Goal: Task Accomplishment & Management: Use online tool/utility

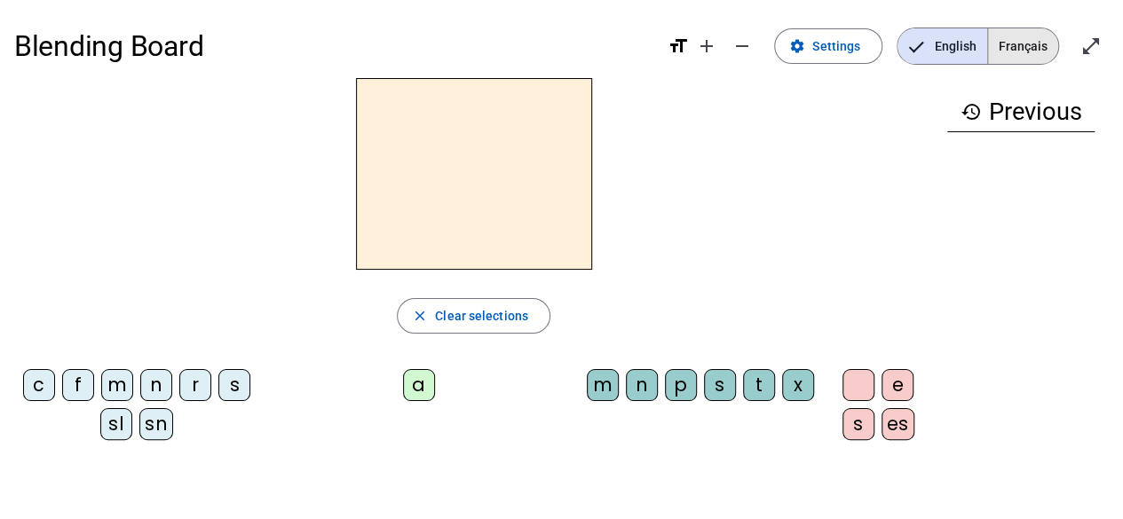
click at [1005, 58] on span "Français" at bounding box center [1023, 46] width 70 height 36
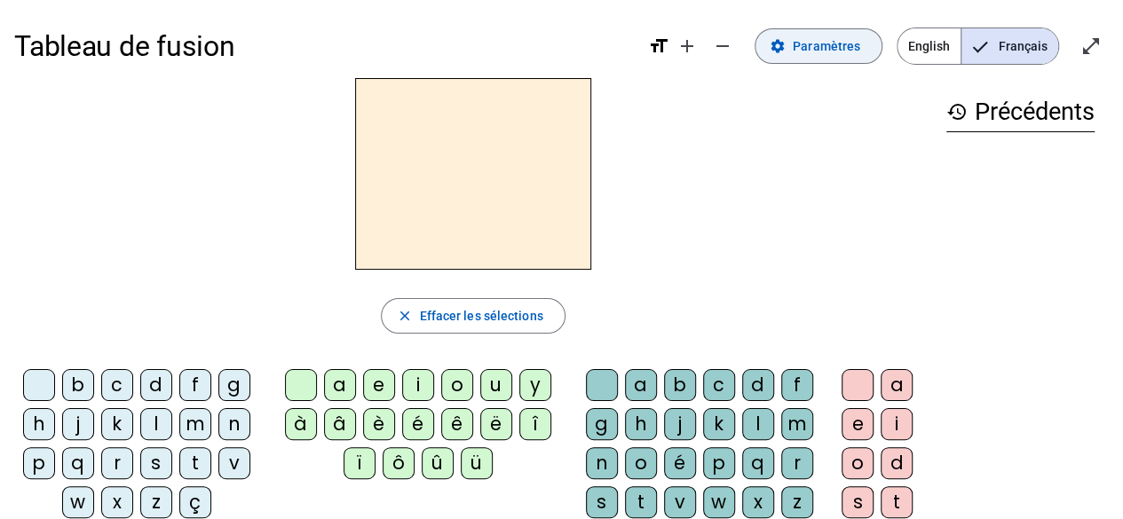
click at [860, 50] on span "Paramètres" at bounding box center [826, 46] width 67 height 21
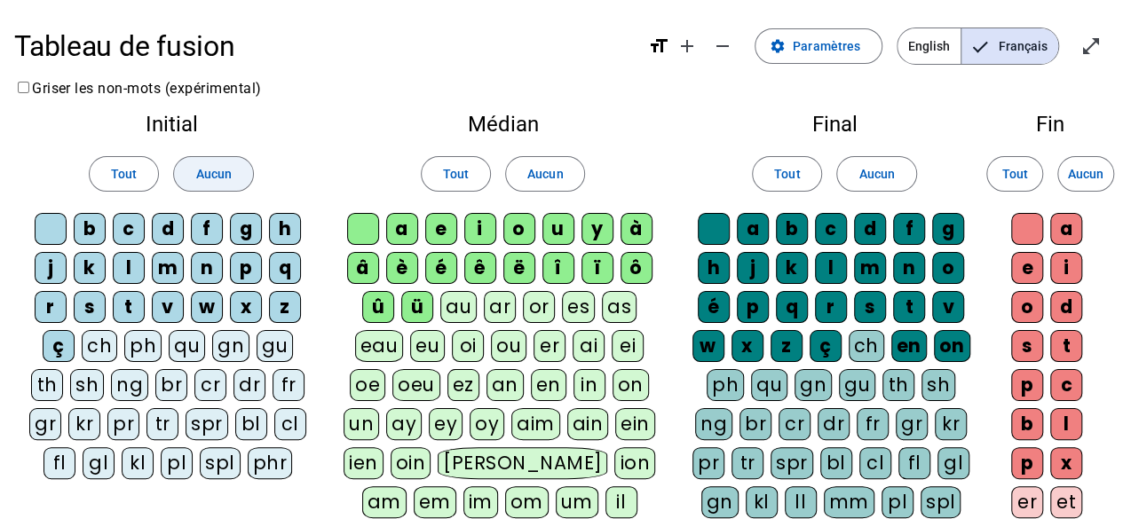
click at [218, 171] on span "Aucun" at bounding box center [213, 173] width 36 height 21
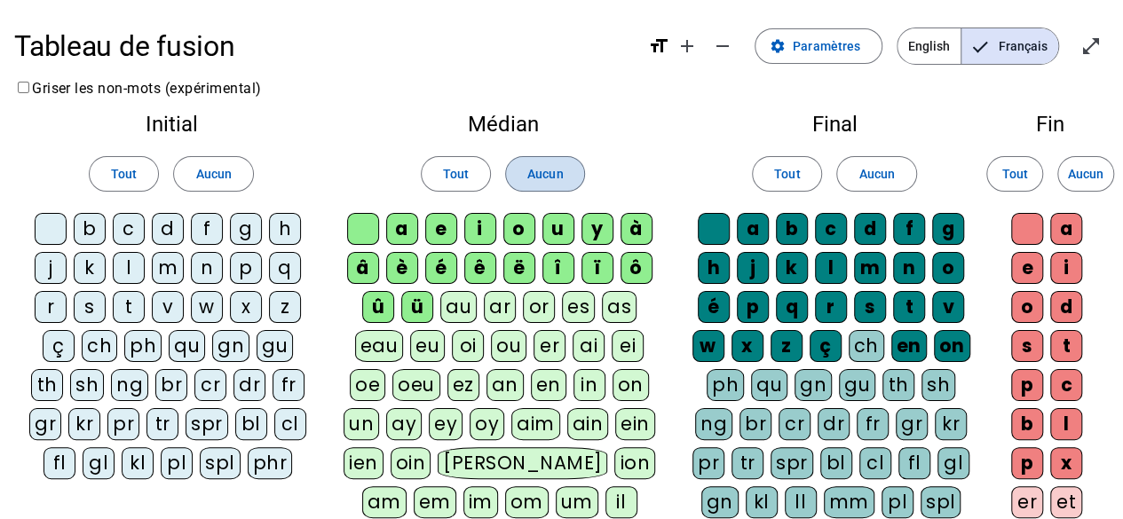
click at [541, 189] on span at bounding box center [545, 174] width 78 height 43
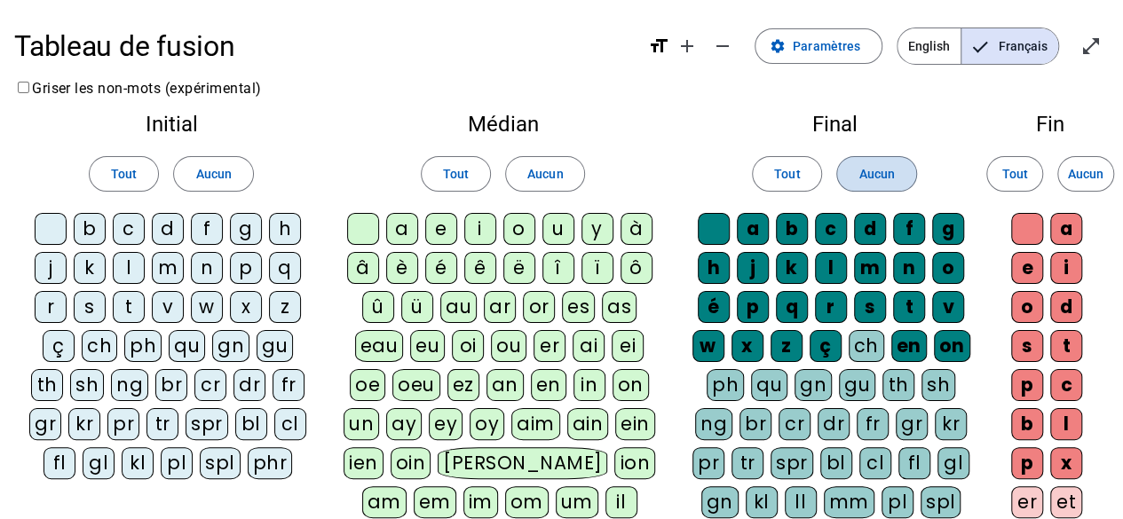
click at [838, 182] on span at bounding box center [876, 174] width 78 height 43
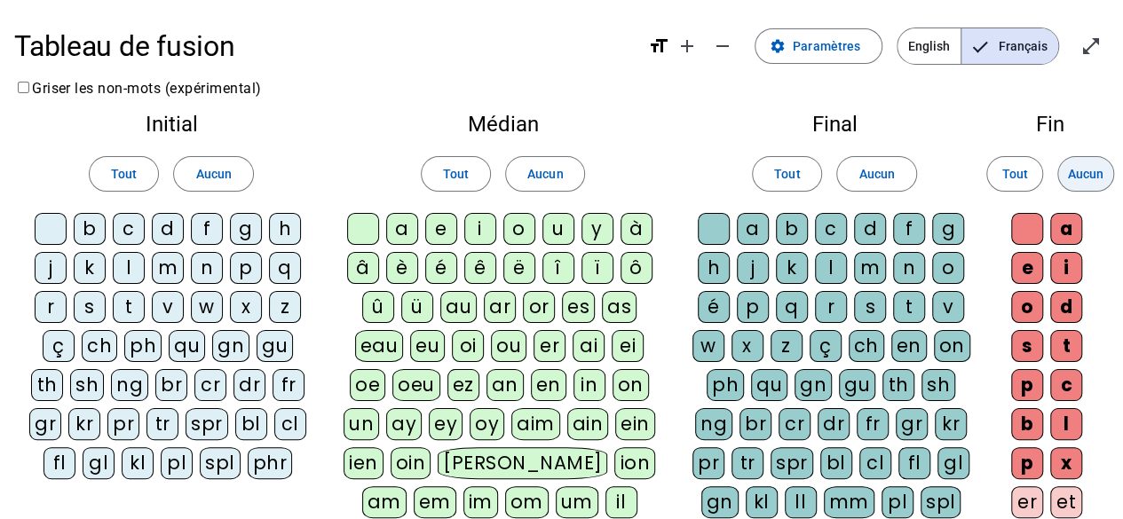
click at [1096, 181] on span "Aucun" at bounding box center [1086, 173] width 36 height 21
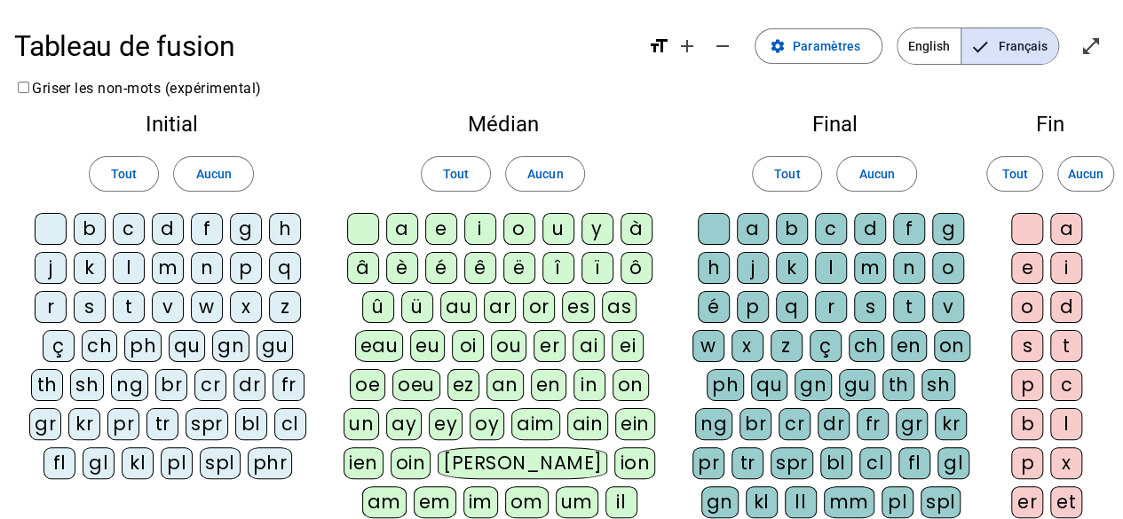
click at [199, 226] on div "f" at bounding box center [207, 229] width 32 height 32
click at [477, 269] on div "ê" at bounding box center [480, 268] width 32 height 32
click at [907, 305] on div "t" at bounding box center [909, 307] width 32 height 32
click at [1028, 271] on div "e" at bounding box center [1027, 268] width 32 height 32
click at [550, 233] on div "u" at bounding box center [559, 229] width 32 height 32
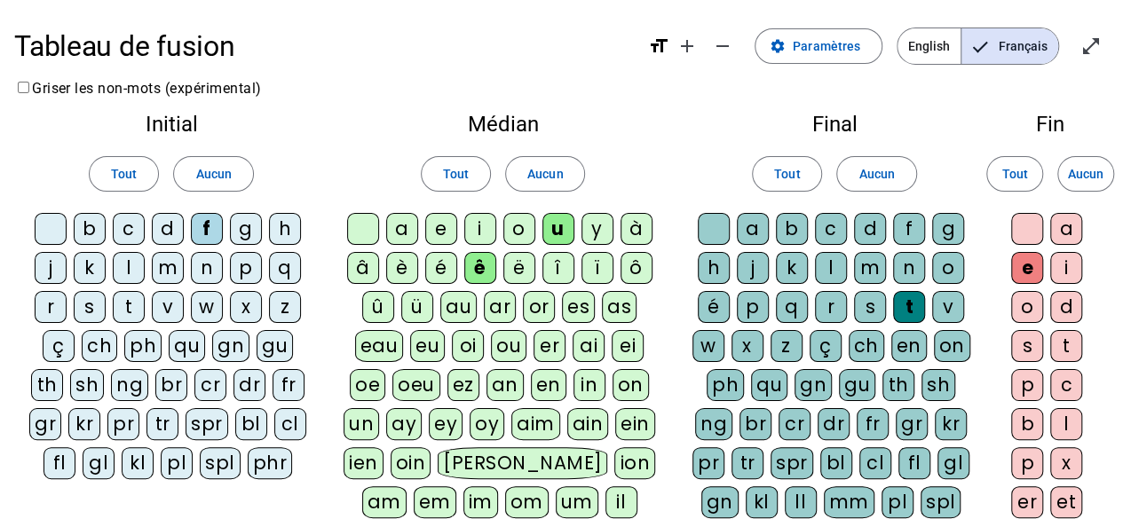
click at [865, 308] on div "s" at bounding box center [870, 307] width 32 height 32
click at [485, 222] on div "i" at bounding box center [480, 229] width 32 height 32
click at [402, 240] on div "a" at bounding box center [402, 229] width 32 height 32
click at [59, 305] on div "r" at bounding box center [51, 307] width 32 height 32
click at [945, 226] on div "g" at bounding box center [948, 229] width 32 height 32
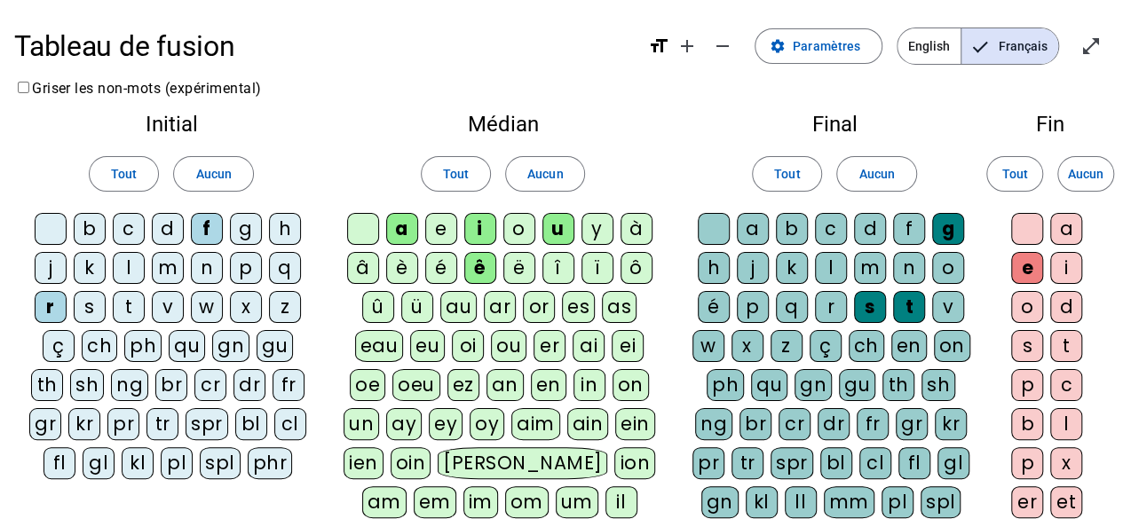
click at [240, 263] on div "p" at bounding box center [246, 268] width 32 height 32
click at [950, 304] on div "v" at bounding box center [948, 307] width 32 height 32
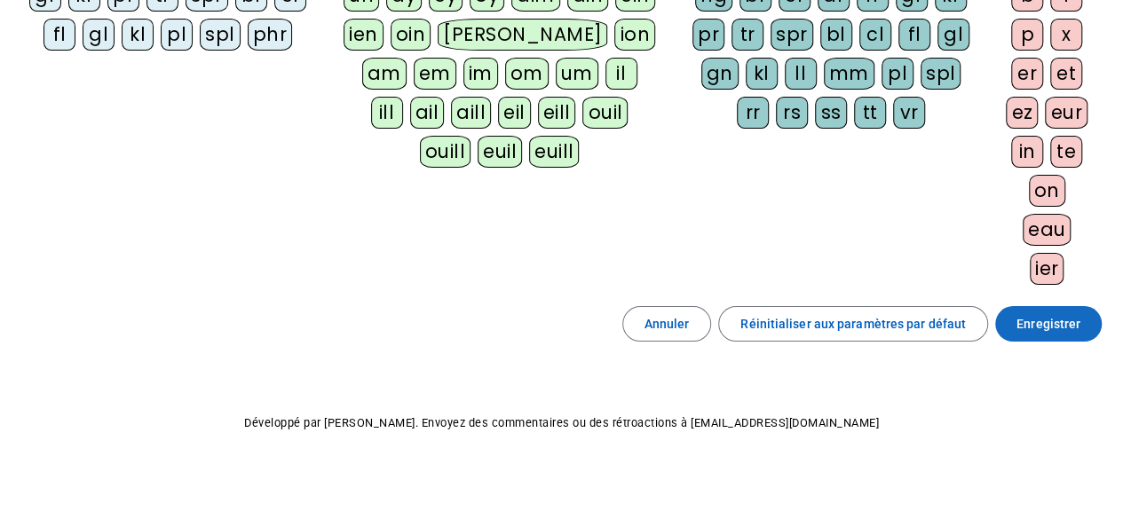
click at [1042, 319] on span "Enregistrer" at bounding box center [1049, 323] width 64 height 21
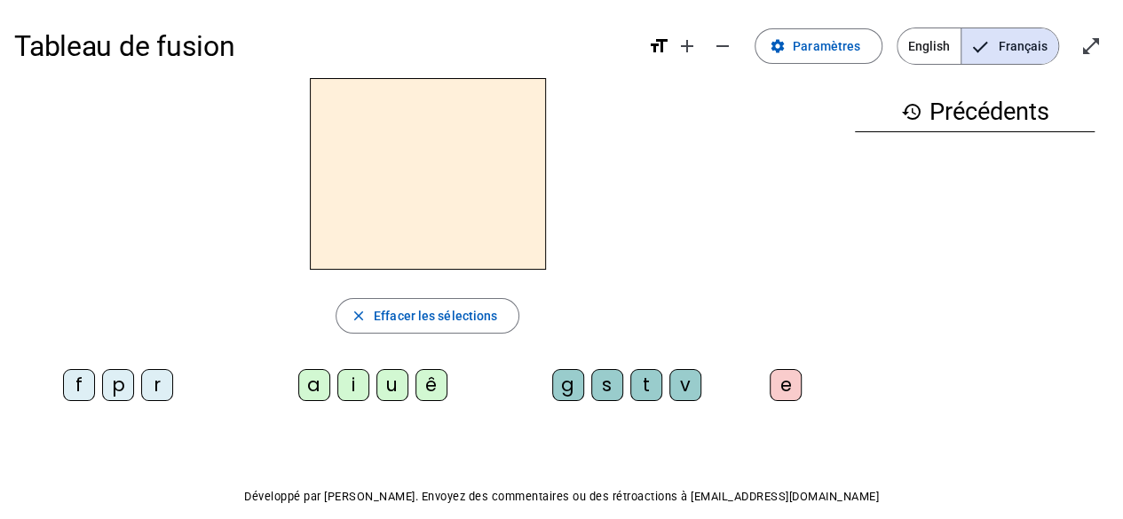
click at [75, 384] on div "f" at bounding box center [79, 385] width 32 height 32
click at [430, 383] on div "ê" at bounding box center [432, 385] width 32 height 32
click at [636, 380] on div "t" at bounding box center [646, 385] width 32 height 32
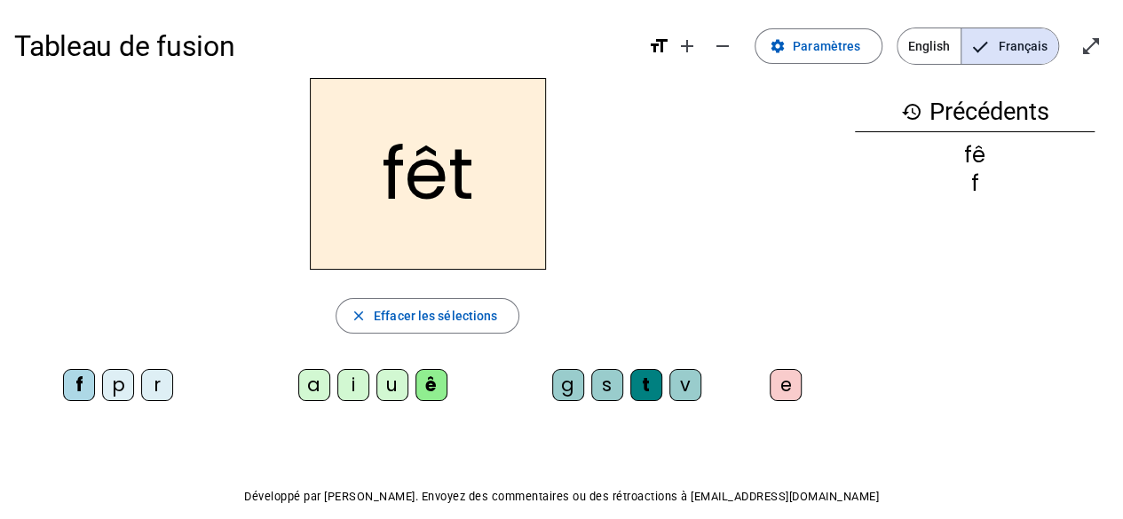
click at [788, 381] on div "e" at bounding box center [786, 385] width 32 height 32
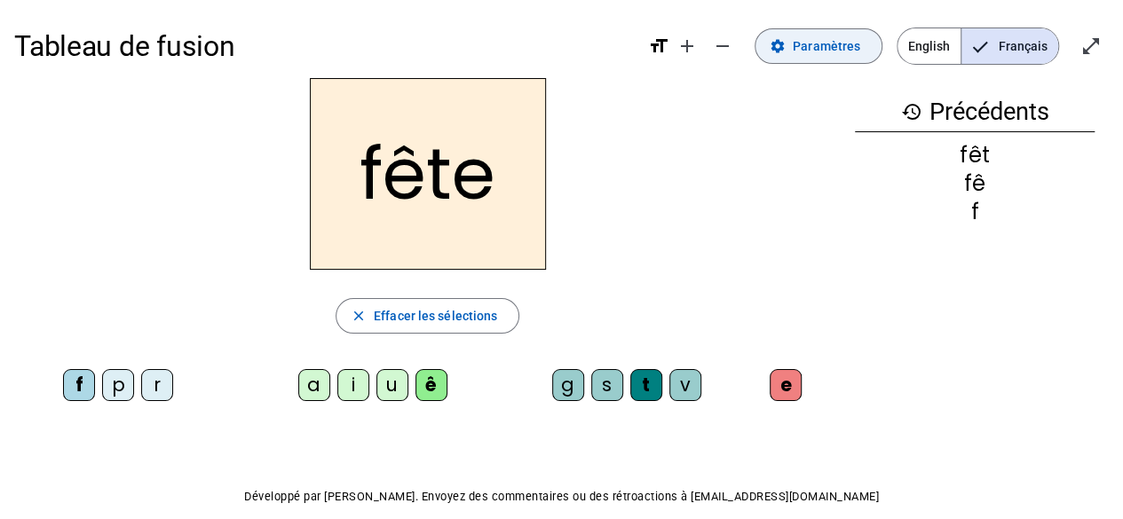
click at [846, 48] on span "Paramètres" at bounding box center [826, 46] width 67 height 21
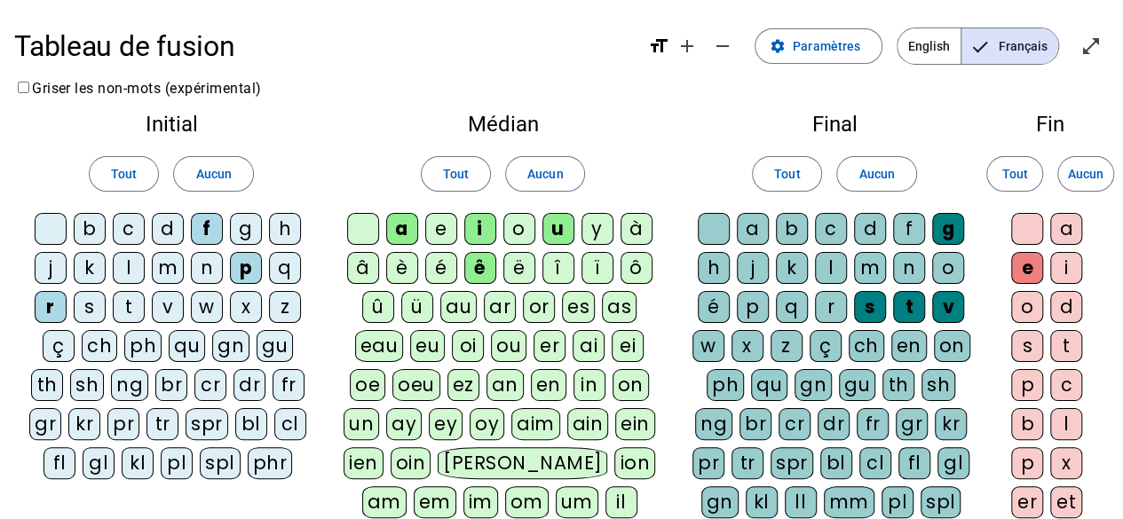
click at [131, 299] on div "t" at bounding box center [129, 307] width 32 height 32
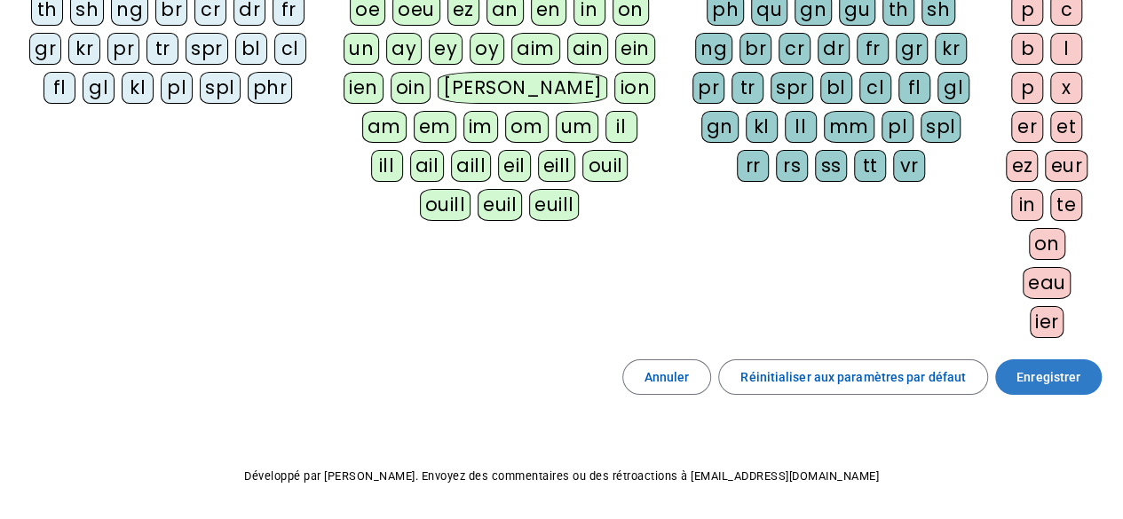
click at [1037, 367] on span "Enregistrer" at bounding box center [1049, 377] width 64 height 21
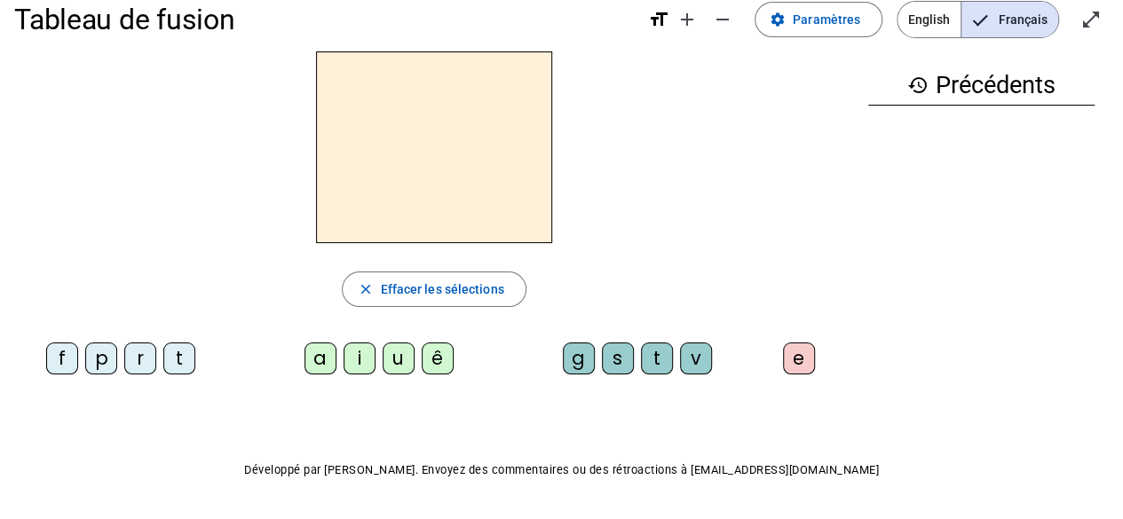
click at [60, 353] on div "f" at bounding box center [62, 359] width 32 height 32
click at [436, 360] on div "ê" at bounding box center [438, 359] width 32 height 32
click at [653, 363] on div "t" at bounding box center [657, 359] width 32 height 32
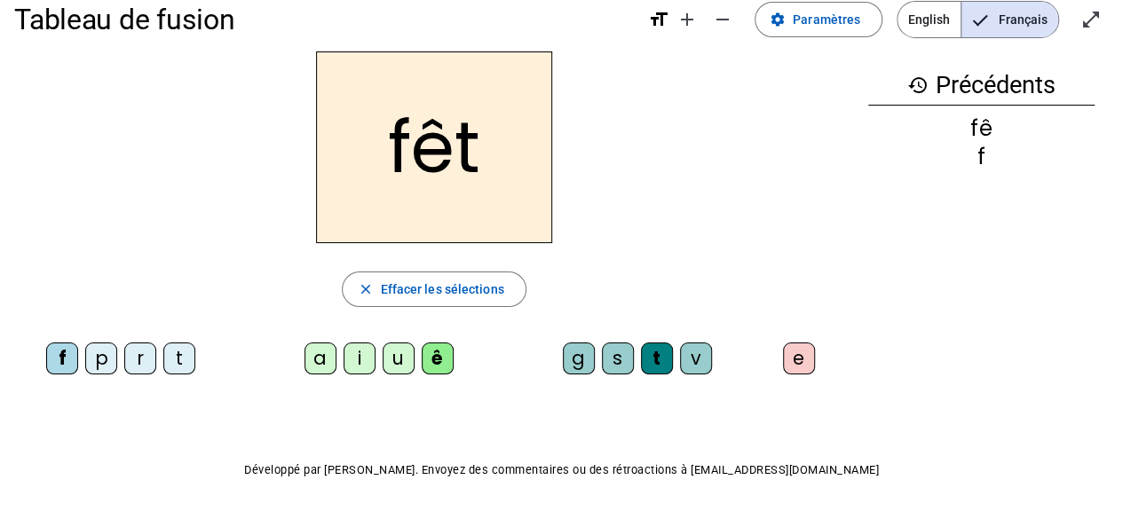
click at [794, 361] on div "e" at bounding box center [799, 359] width 32 height 32
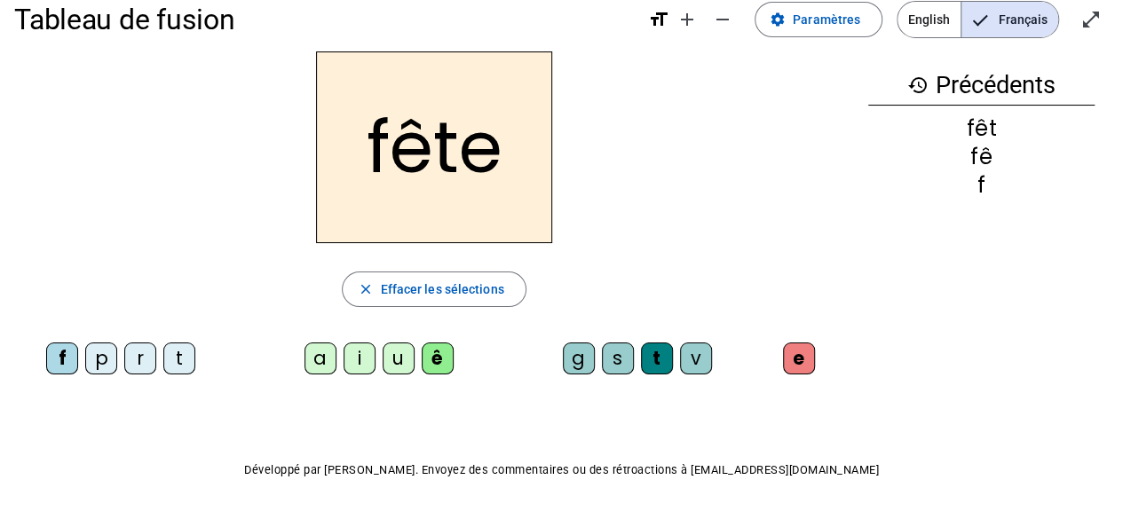
click at [180, 354] on div "t" at bounding box center [179, 359] width 32 height 32
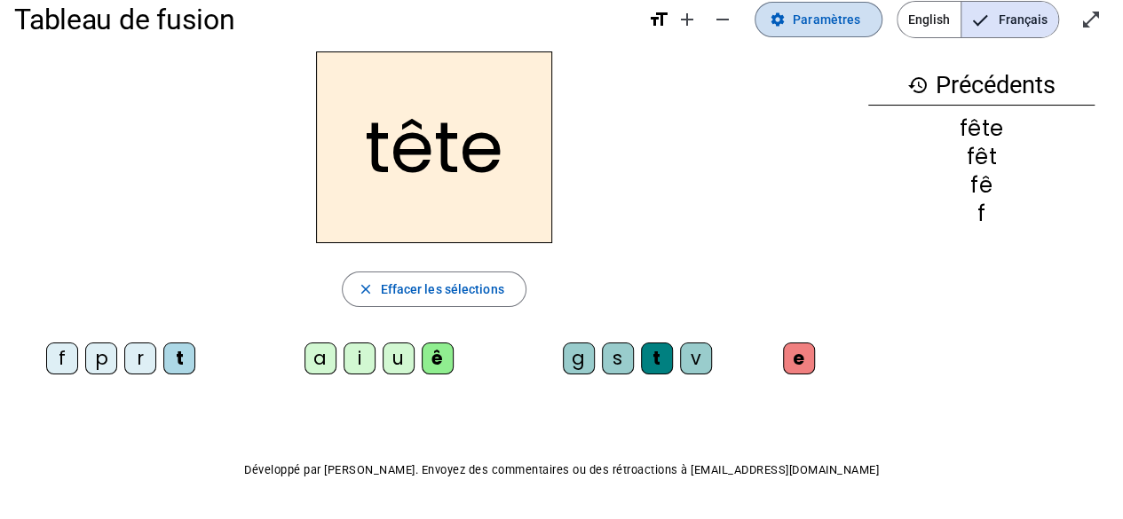
click at [817, 38] on span at bounding box center [819, 19] width 126 height 43
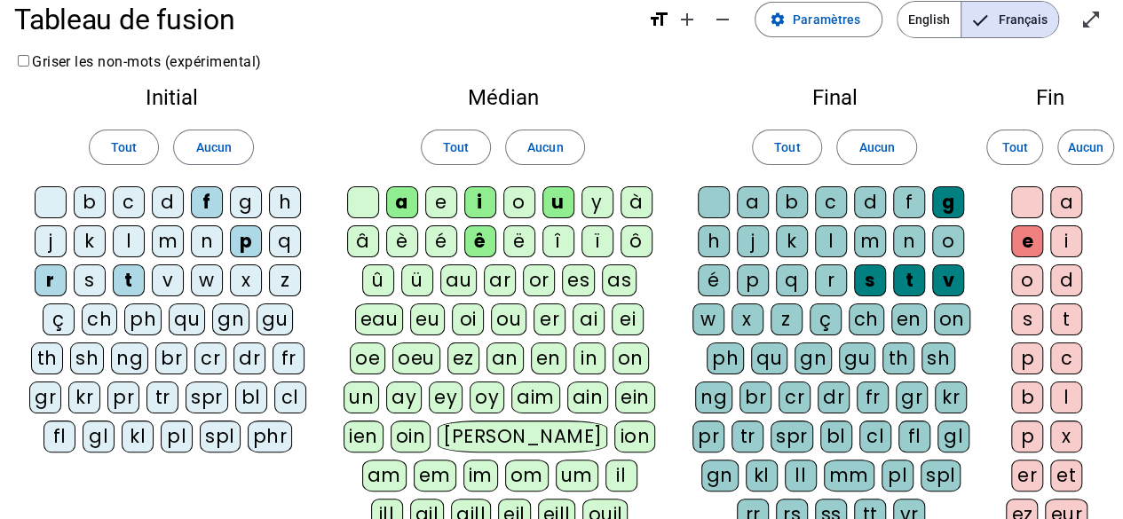
click at [156, 203] on div "d" at bounding box center [168, 202] width 32 height 32
click at [81, 198] on div "b" at bounding box center [90, 202] width 32 height 32
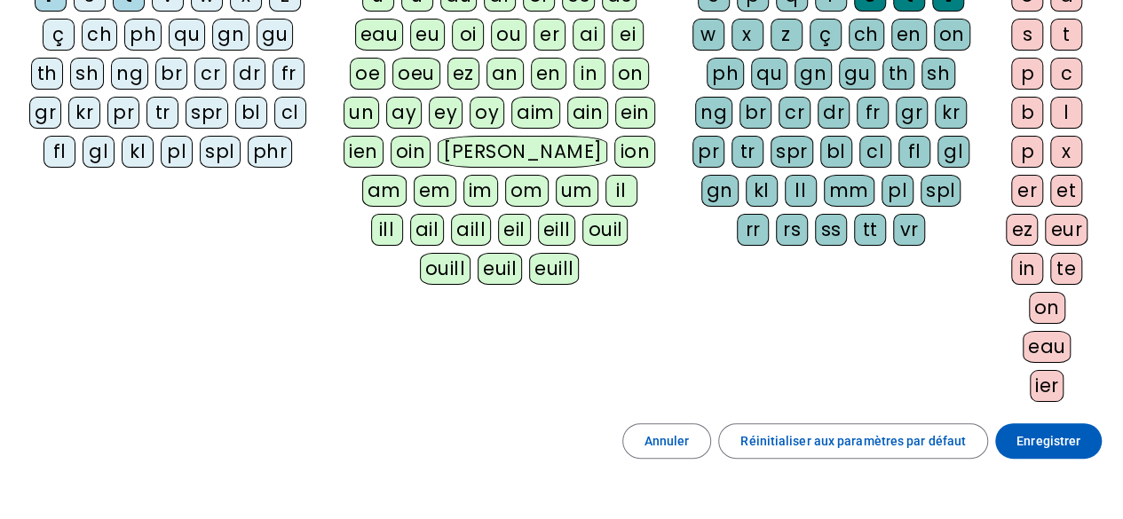
scroll to position [402, 0]
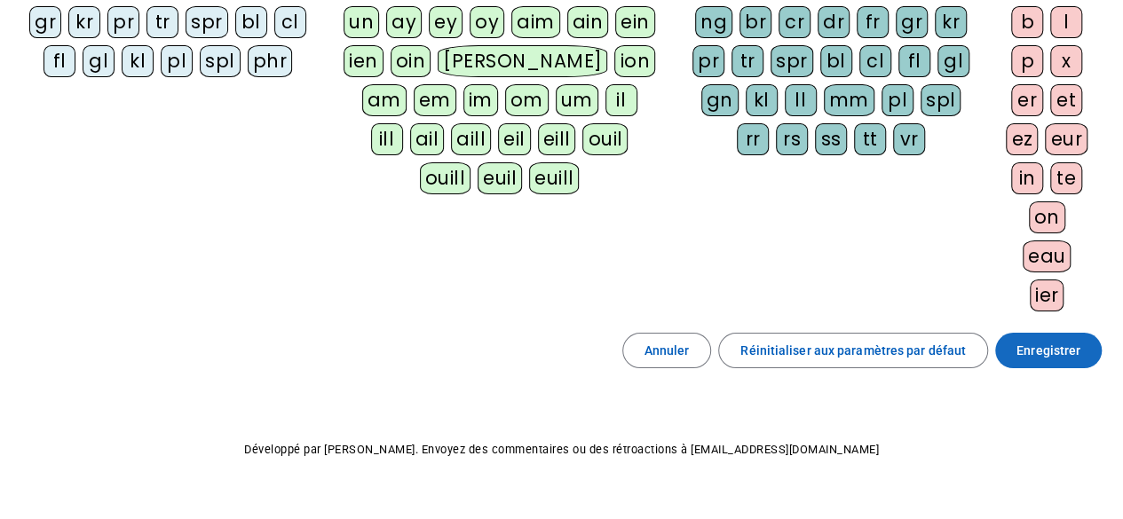
click at [1034, 329] on span at bounding box center [1048, 350] width 107 height 43
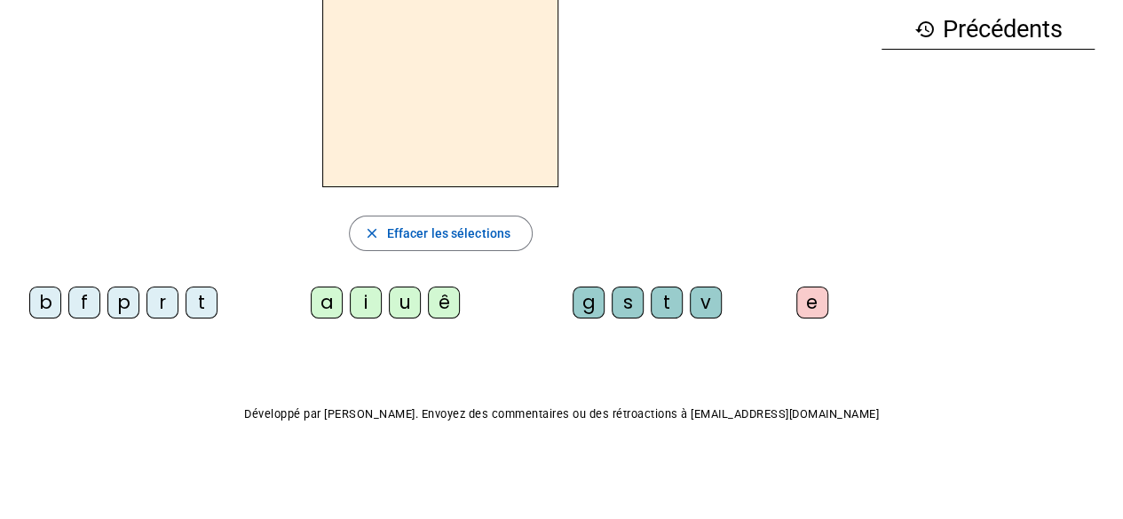
scroll to position [53, 0]
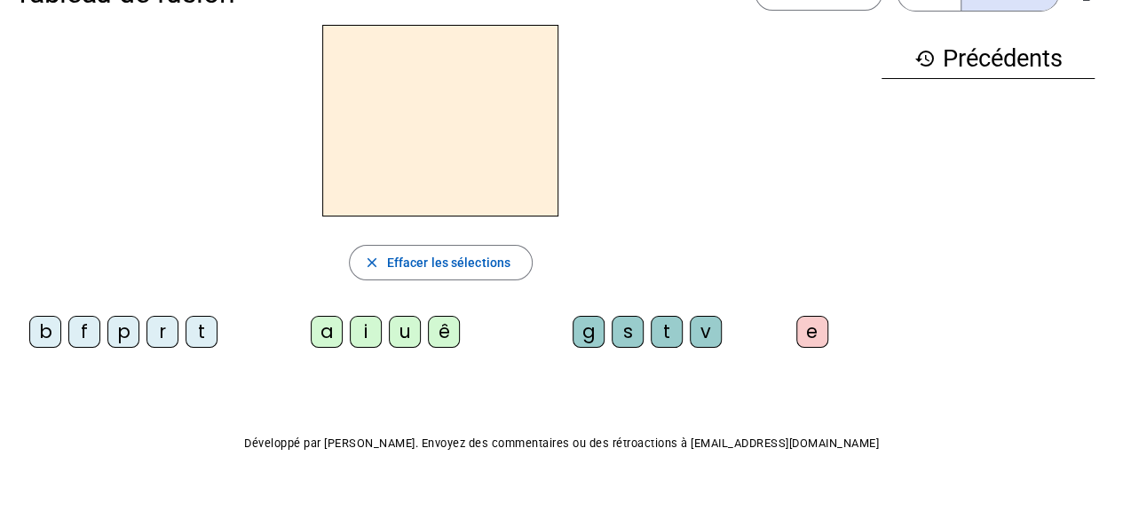
click at [73, 335] on div "f" at bounding box center [84, 332] width 32 height 32
click at [442, 332] on div "ê" at bounding box center [444, 332] width 32 height 32
click at [663, 336] on div "t" at bounding box center [667, 332] width 32 height 32
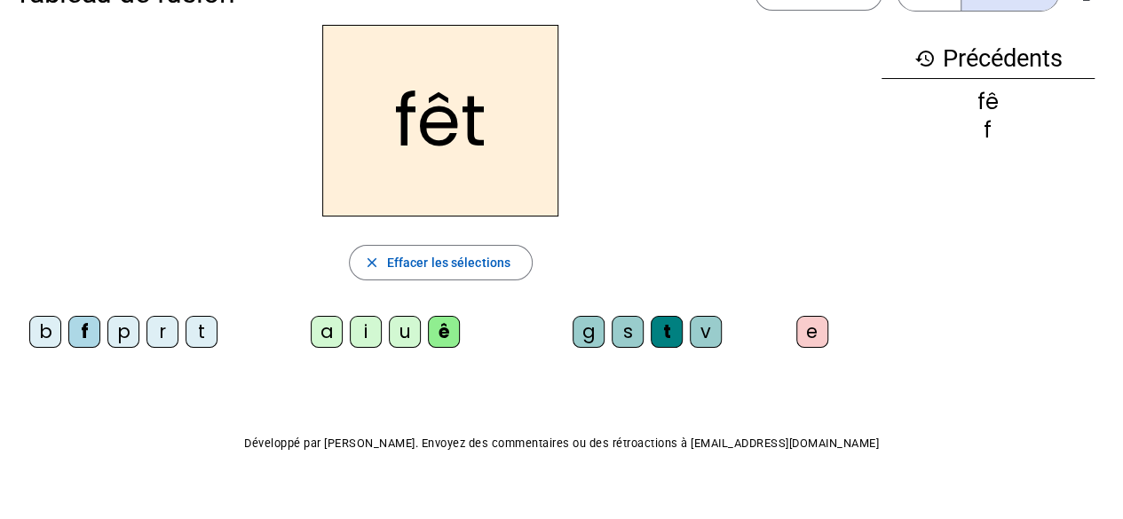
click at [813, 335] on div "e" at bounding box center [812, 332] width 32 height 32
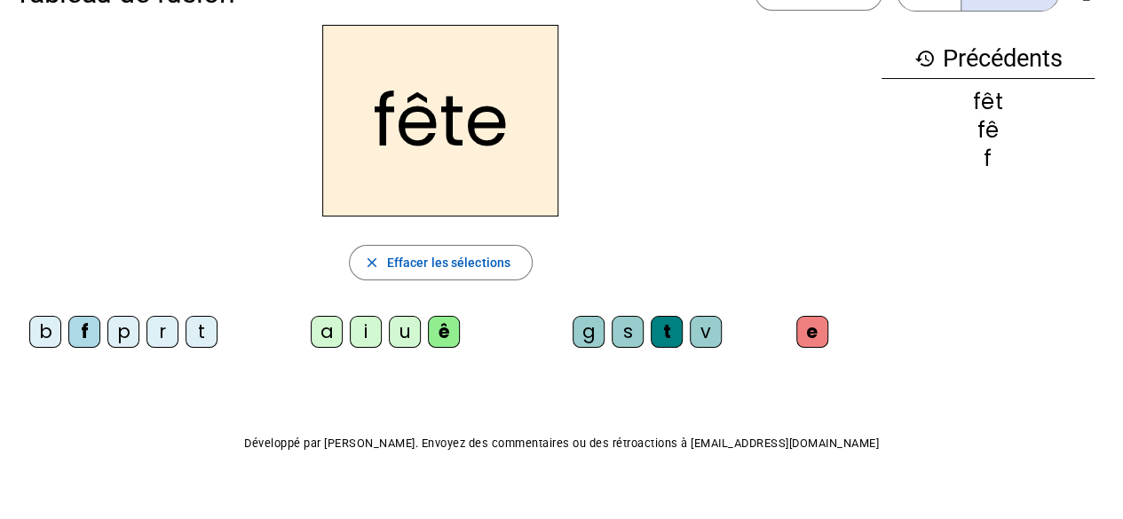
click at [39, 325] on div "b" at bounding box center [45, 332] width 32 height 32
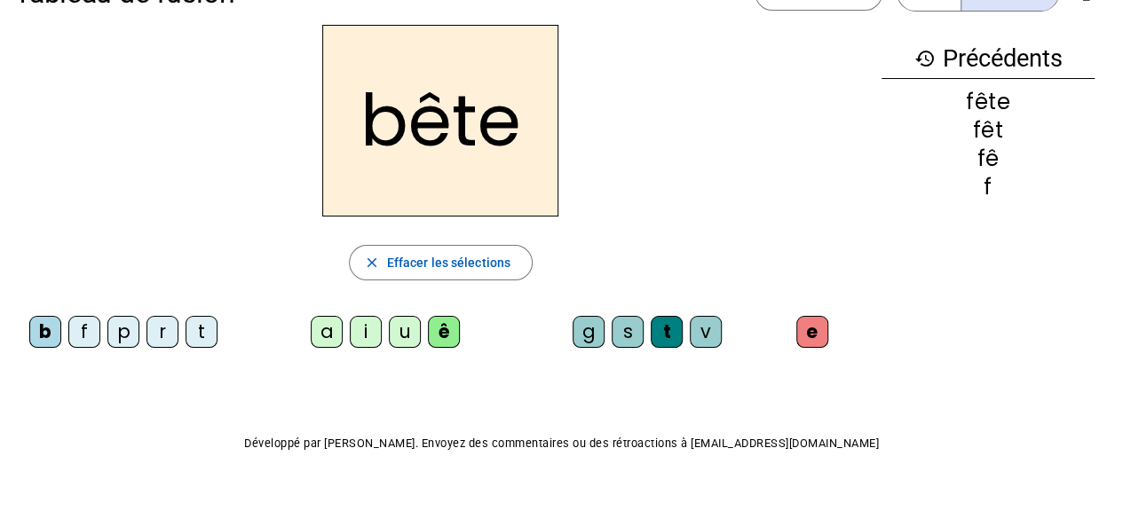
click at [405, 334] on div "u" at bounding box center [405, 332] width 32 height 32
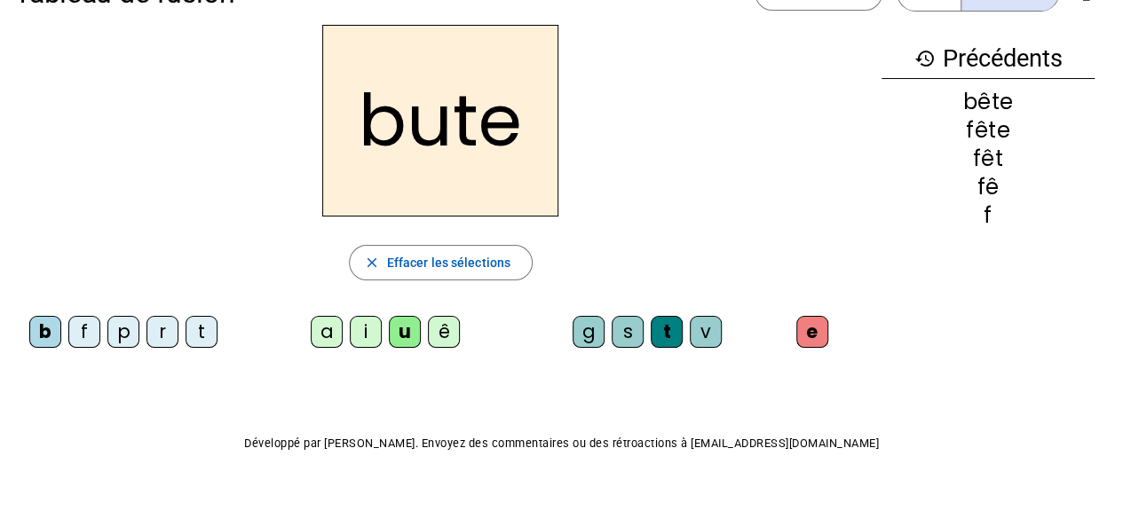
click at [628, 328] on div "s" at bounding box center [628, 332] width 32 height 32
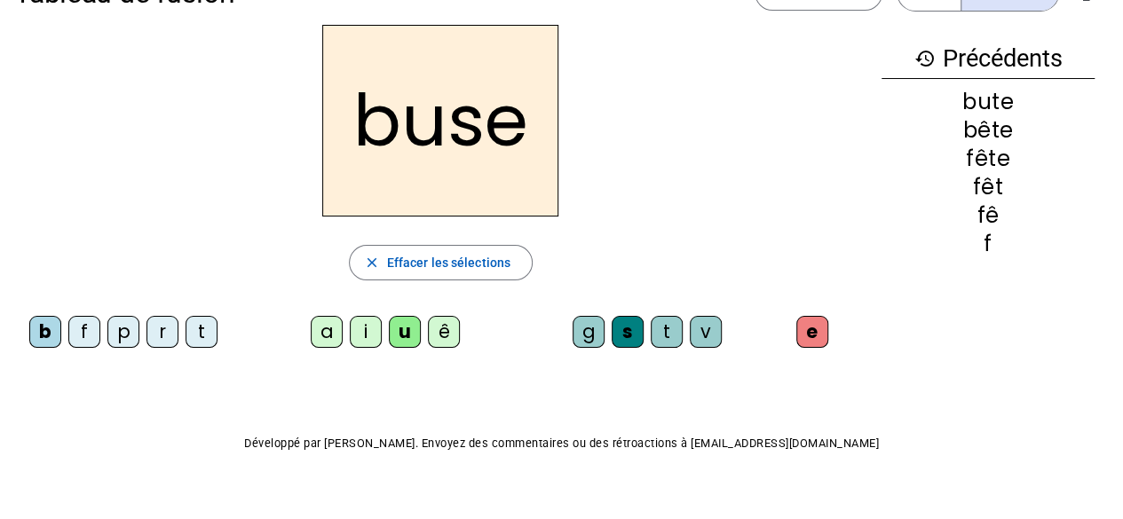
click at [363, 332] on div "i" at bounding box center [366, 332] width 32 height 32
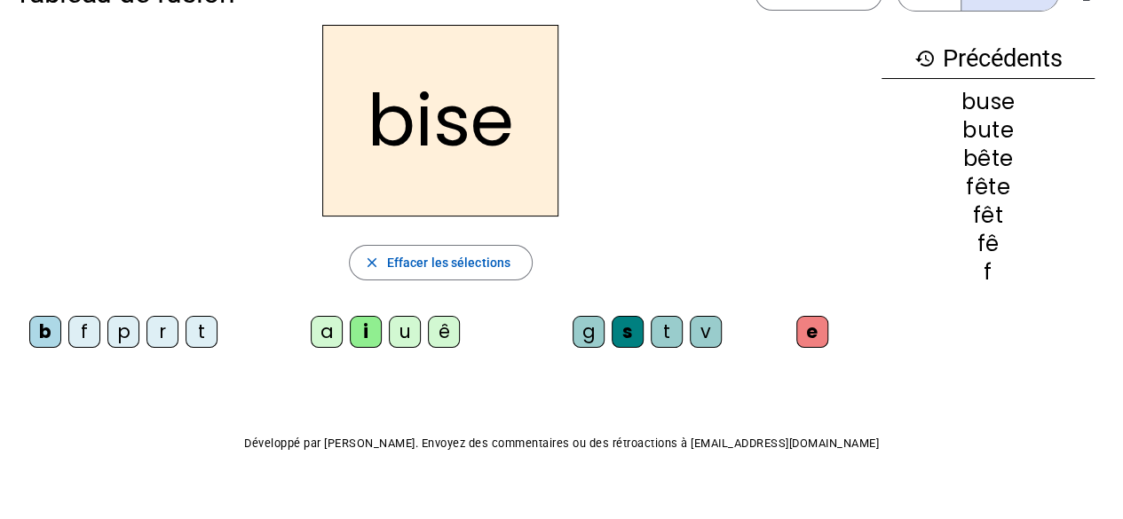
click at [329, 329] on div "a" at bounding box center [327, 332] width 32 height 32
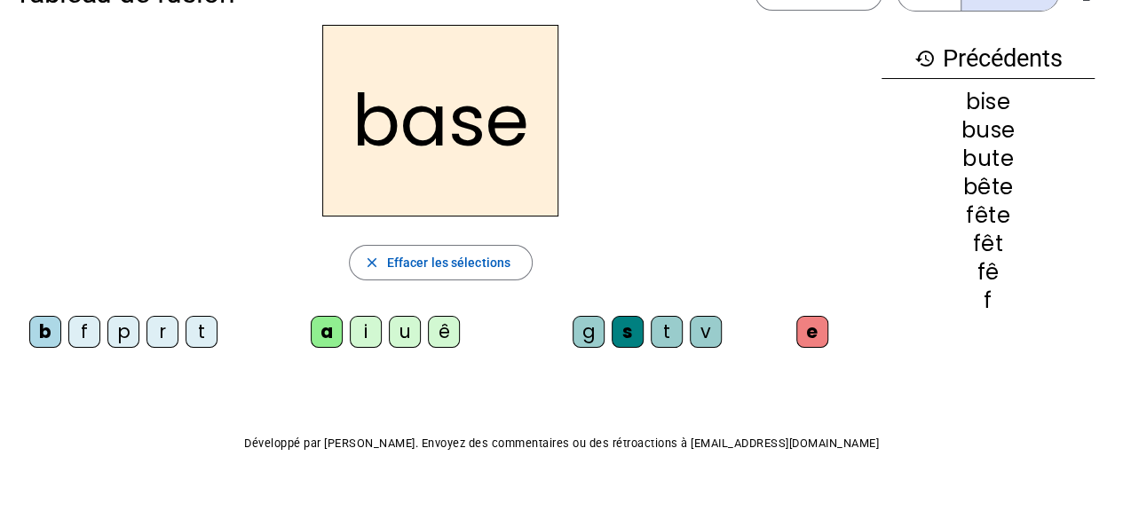
click at [158, 323] on div "r" at bounding box center [163, 332] width 32 height 32
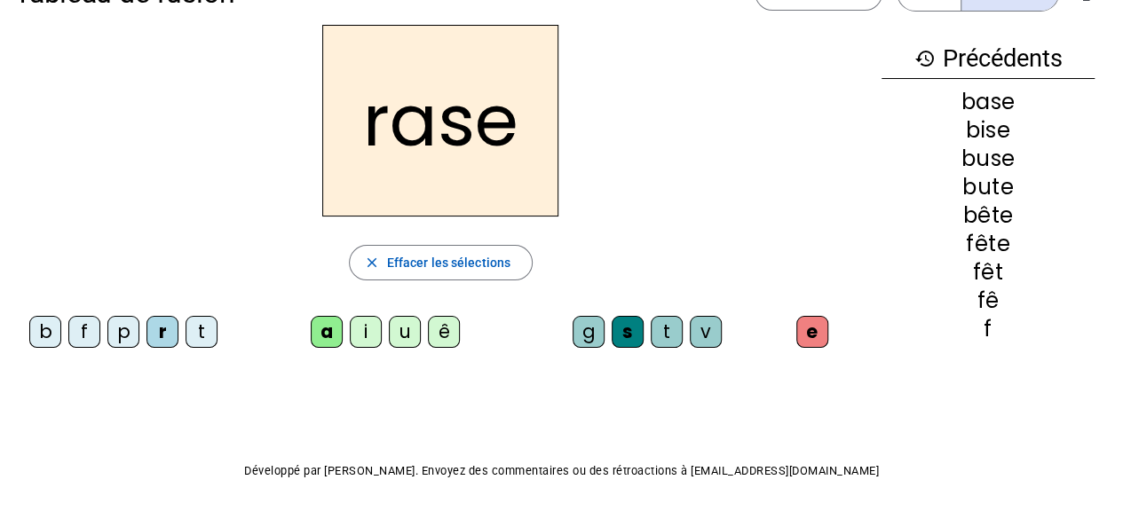
scroll to position [82, 0]
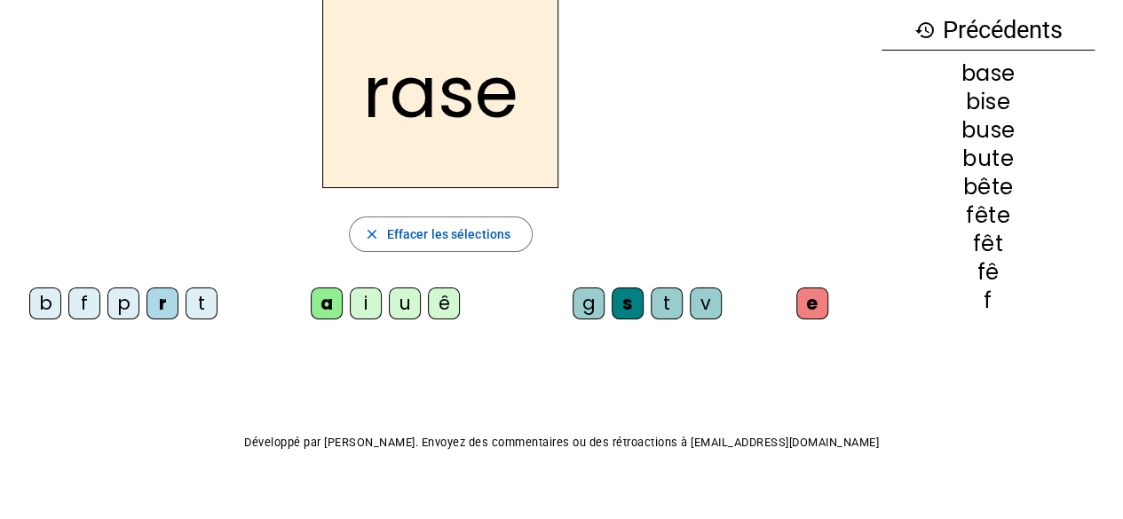
click at [590, 305] on div "g" at bounding box center [589, 304] width 32 height 32
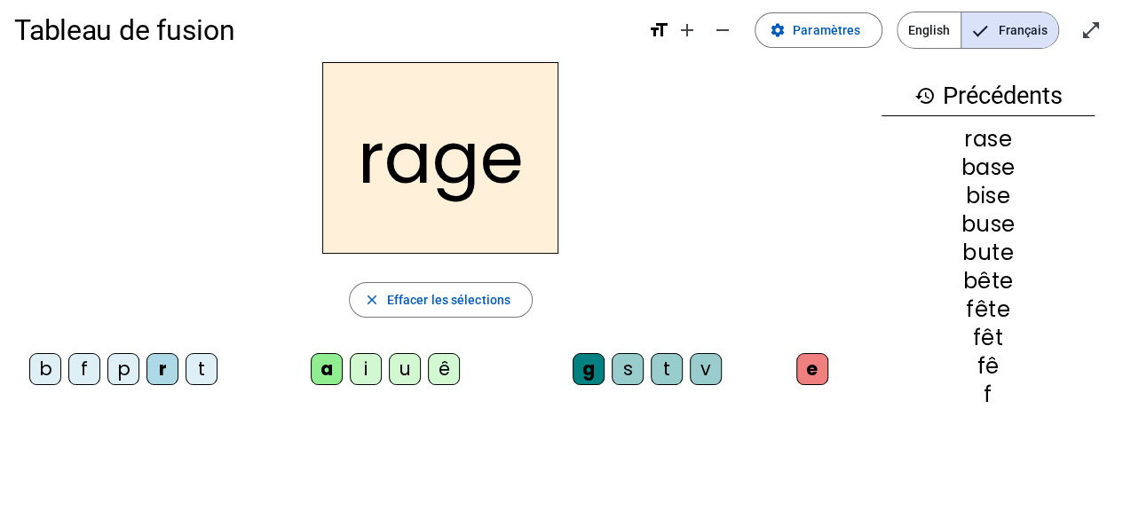
scroll to position [0, 0]
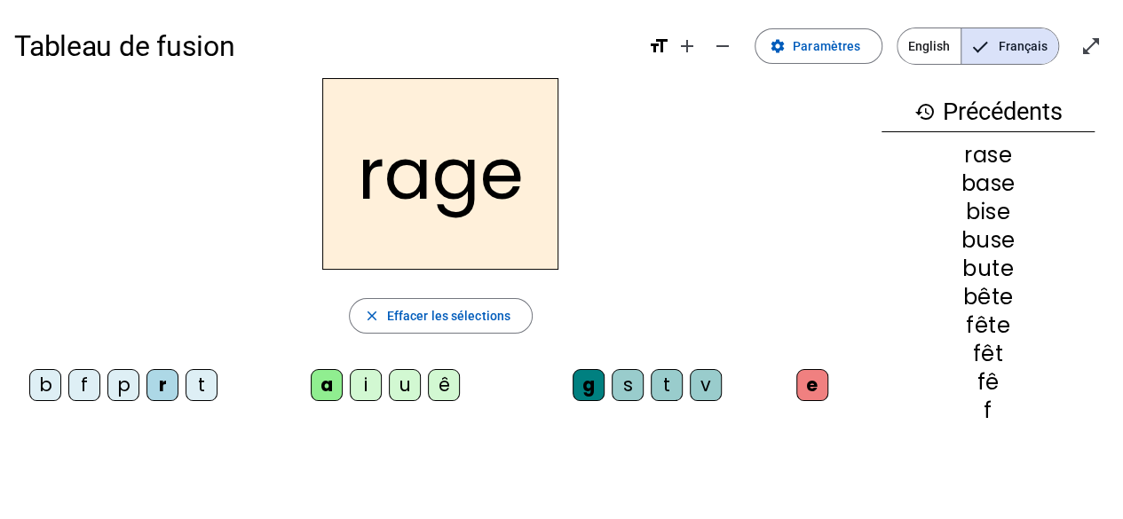
click at [133, 384] on div "p" at bounding box center [123, 385] width 32 height 32
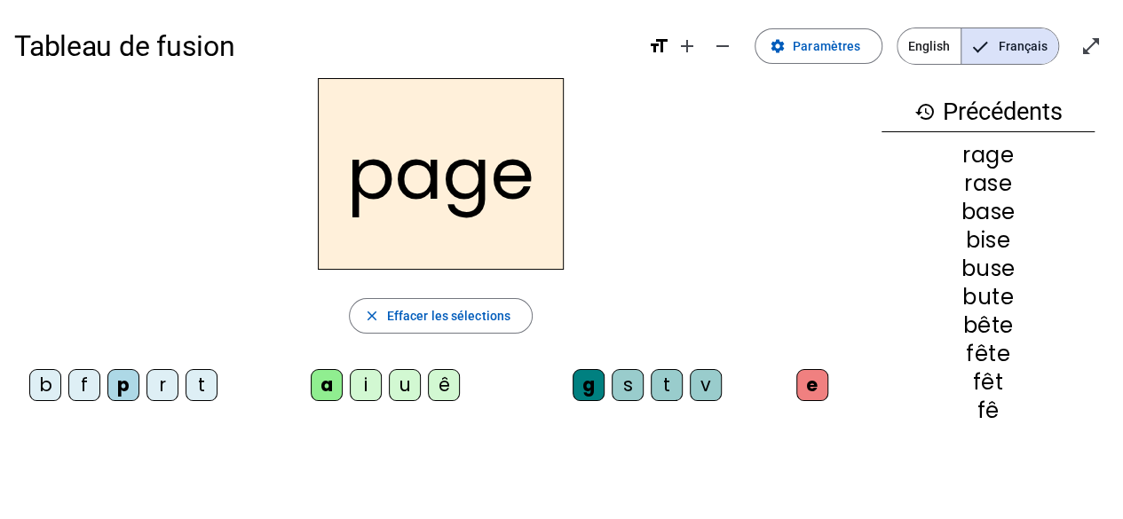
click at [709, 377] on div "v" at bounding box center [706, 385] width 32 height 32
